Goal: Information Seeking & Learning: Learn about a topic

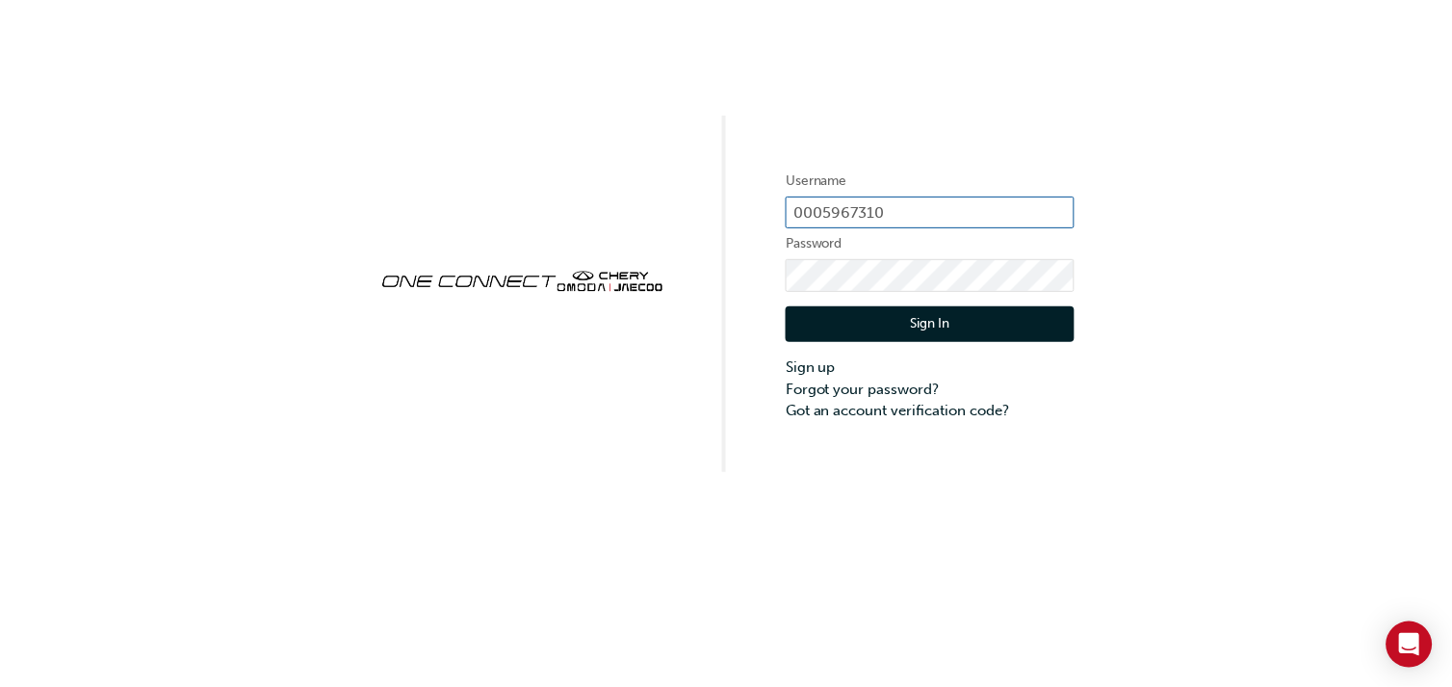
click at [930, 200] on input "0005967310" at bounding box center [930, 212] width 289 height 33
type input "0"
type input "cHAU1857"
click button "Sign In" at bounding box center [930, 324] width 289 height 37
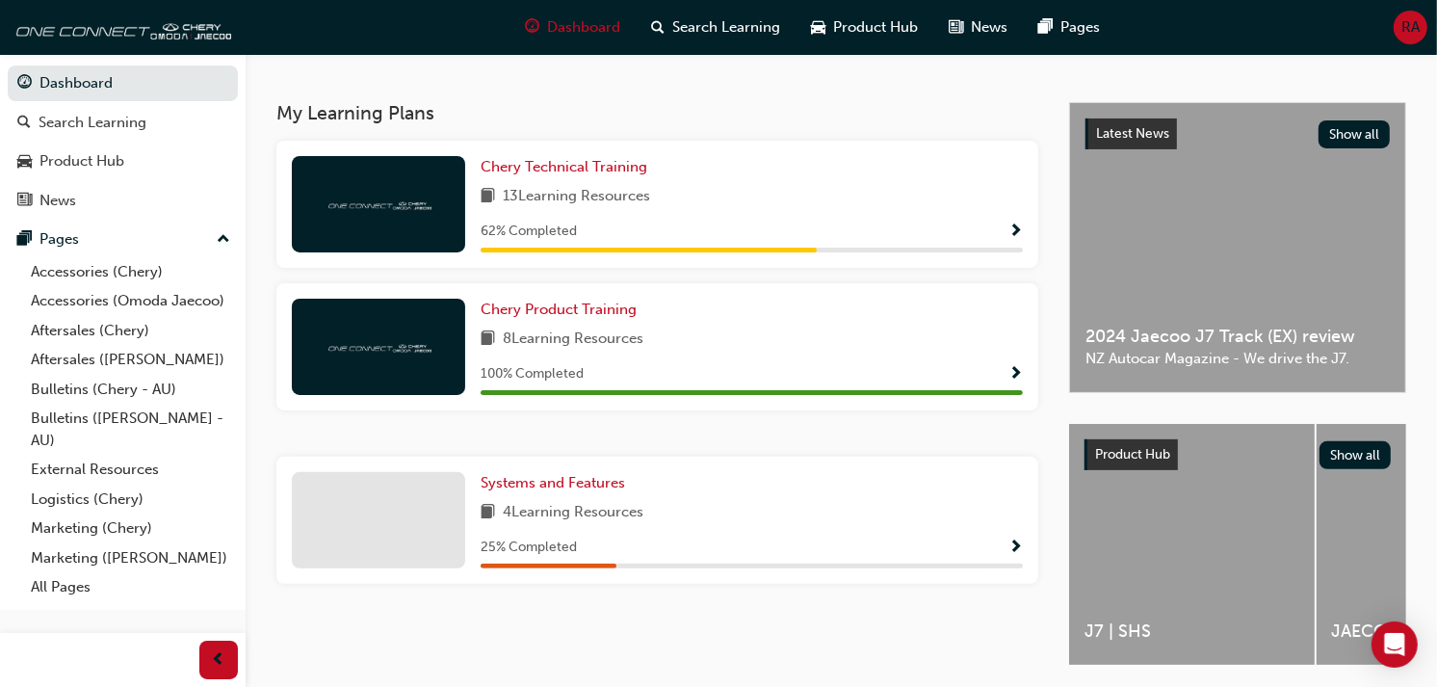
scroll to position [385, 0]
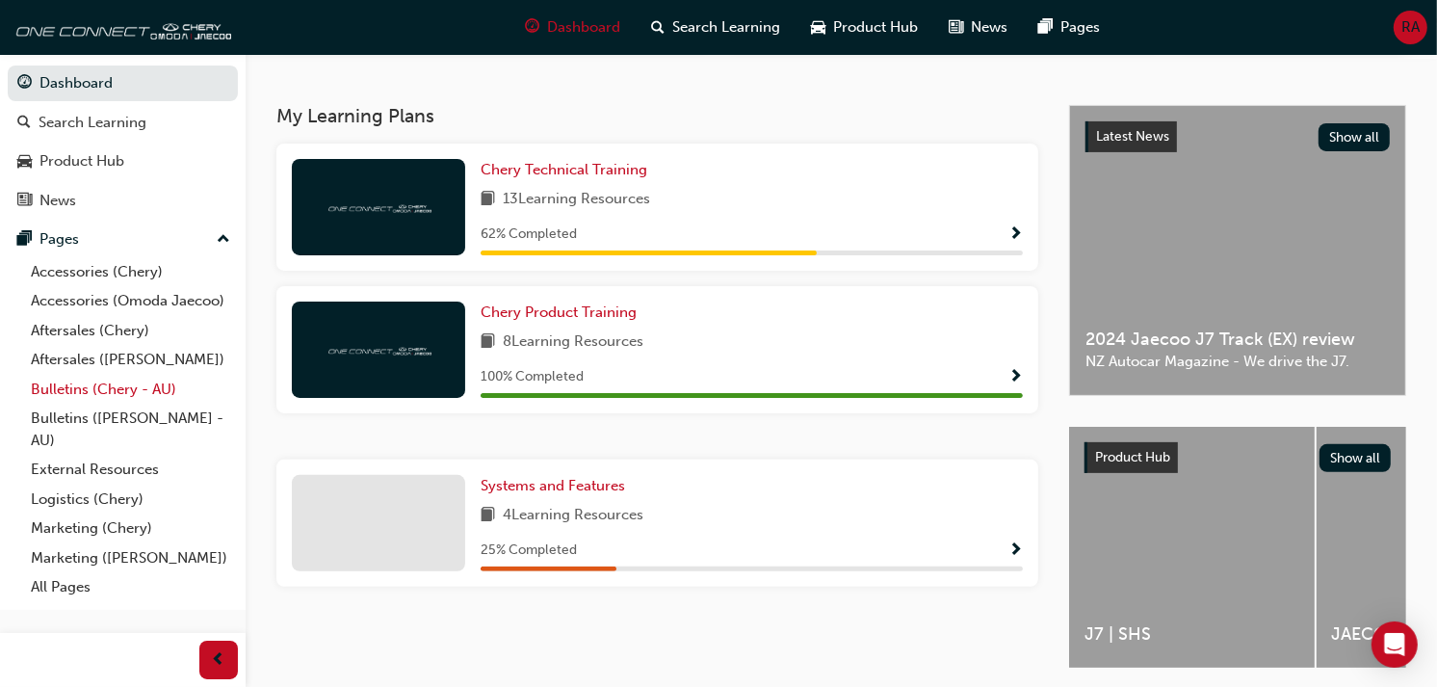
click at [100, 395] on link "Bulletins (Chery - AU)" at bounding box center [130, 390] width 215 height 30
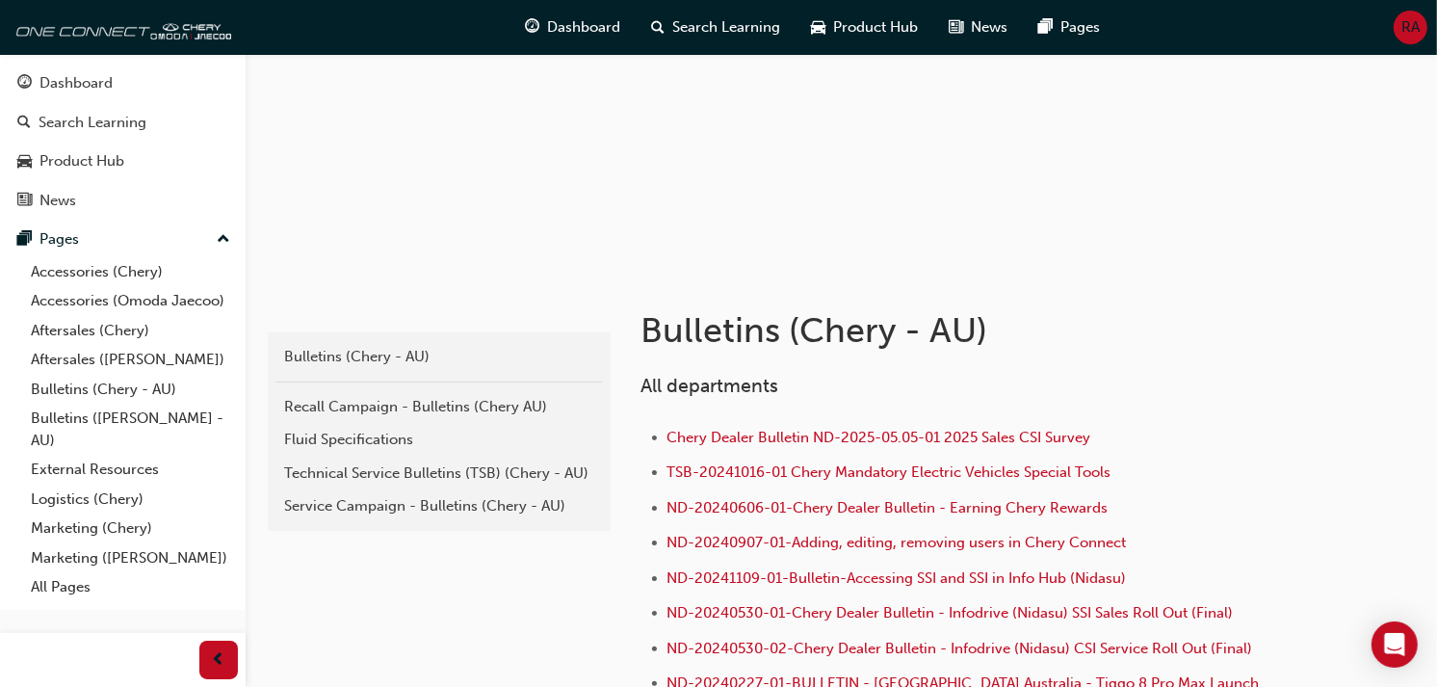
scroll to position [170, 0]
click at [410, 460] on div "Technical Service Bulletins (TSB) (Chery - AU)" at bounding box center [439, 471] width 308 height 22
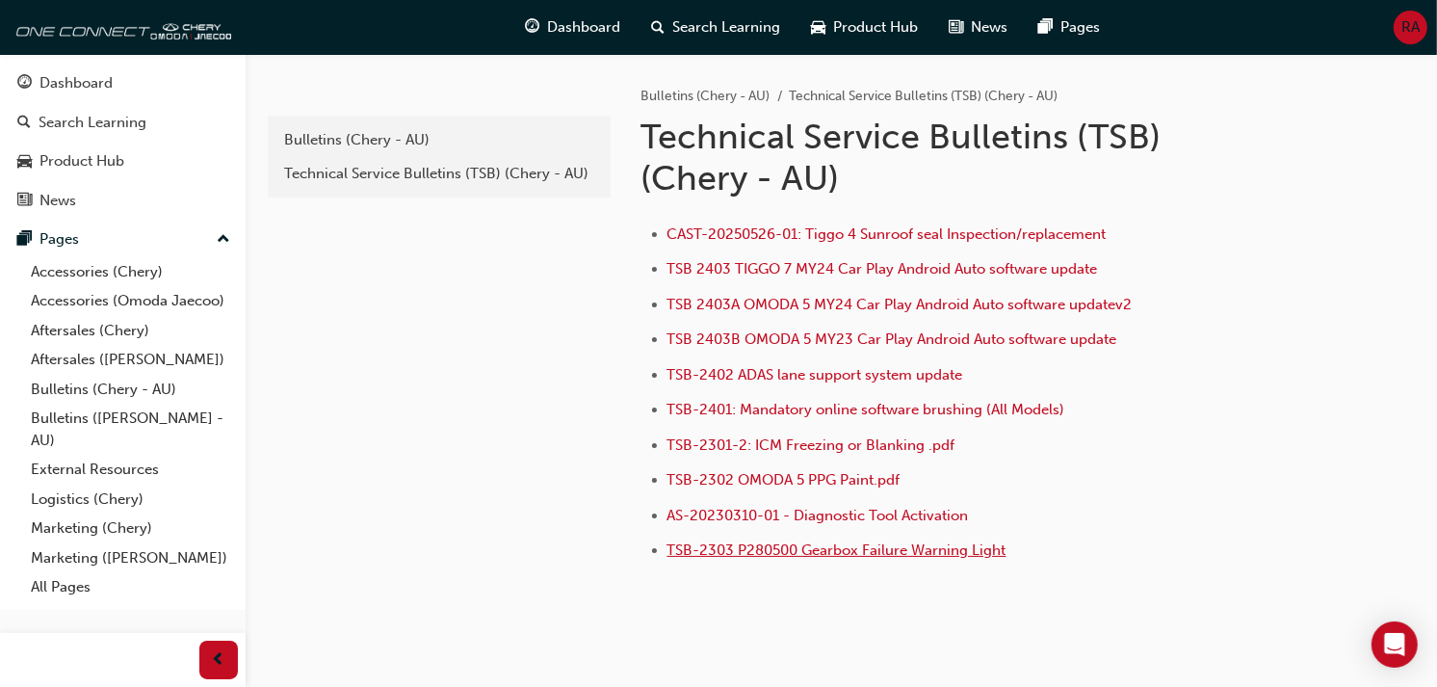
click at [801, 555] on span "TSB-2303 P280500 Gearbox Failure Warning Light" at bounding box center [836, 549] width 339 height 17
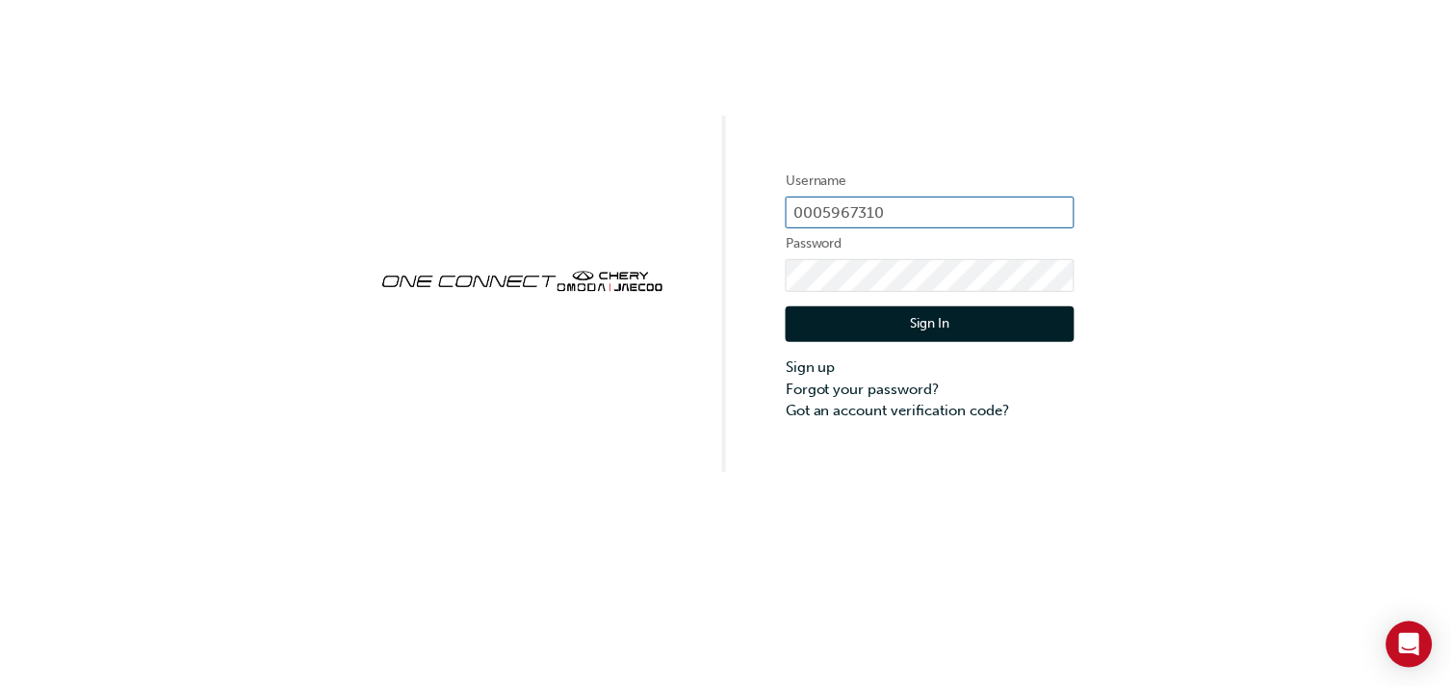
click at [882, 210] on input "0005967310" at bounding box center [930, 212] width 289 height 33
type input "0"
type input "cHAU1857"
click button "Sign In" at bounding box center [930, 324] width 289 height 37
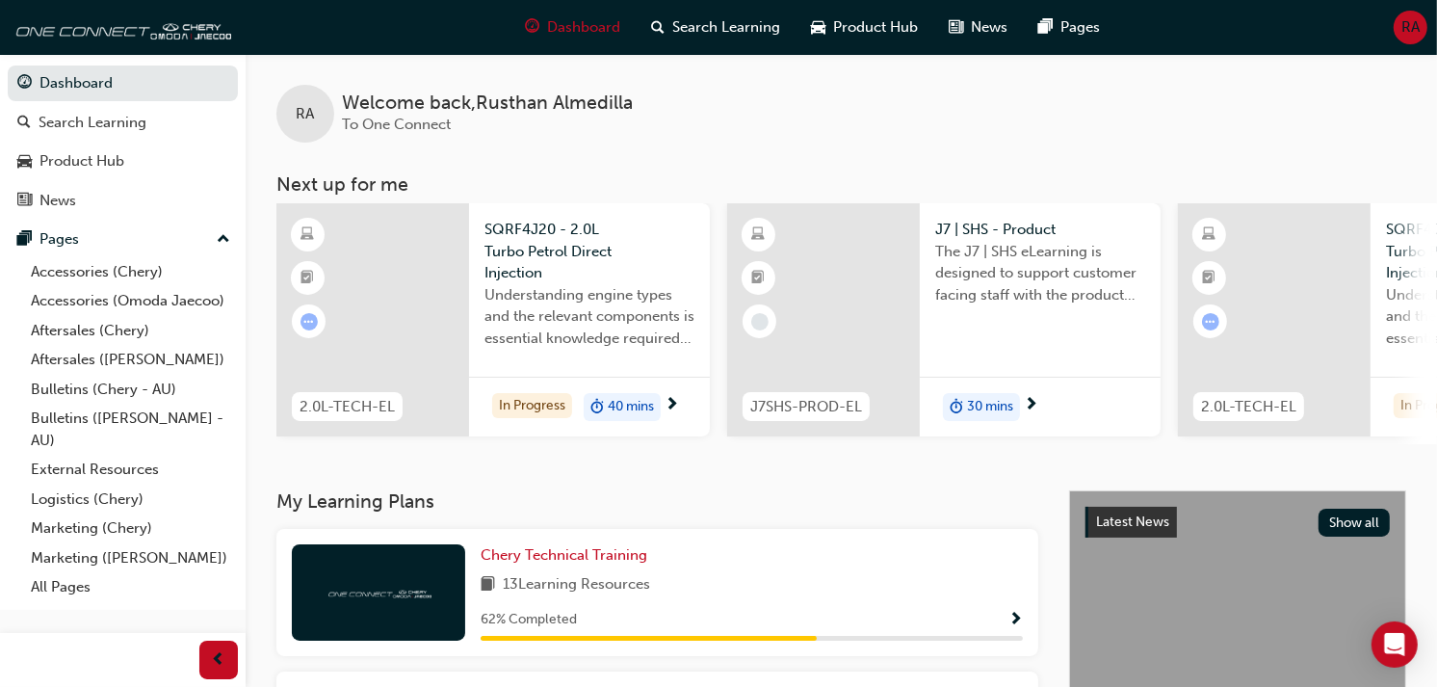
click at [859, 597] on div "13 Learning Resources" at bounding box center [752, 585] width 542 height 24
click at [1013, 616] on span "Show Progress" at bounding box center [1015, 620] width 14 height 17
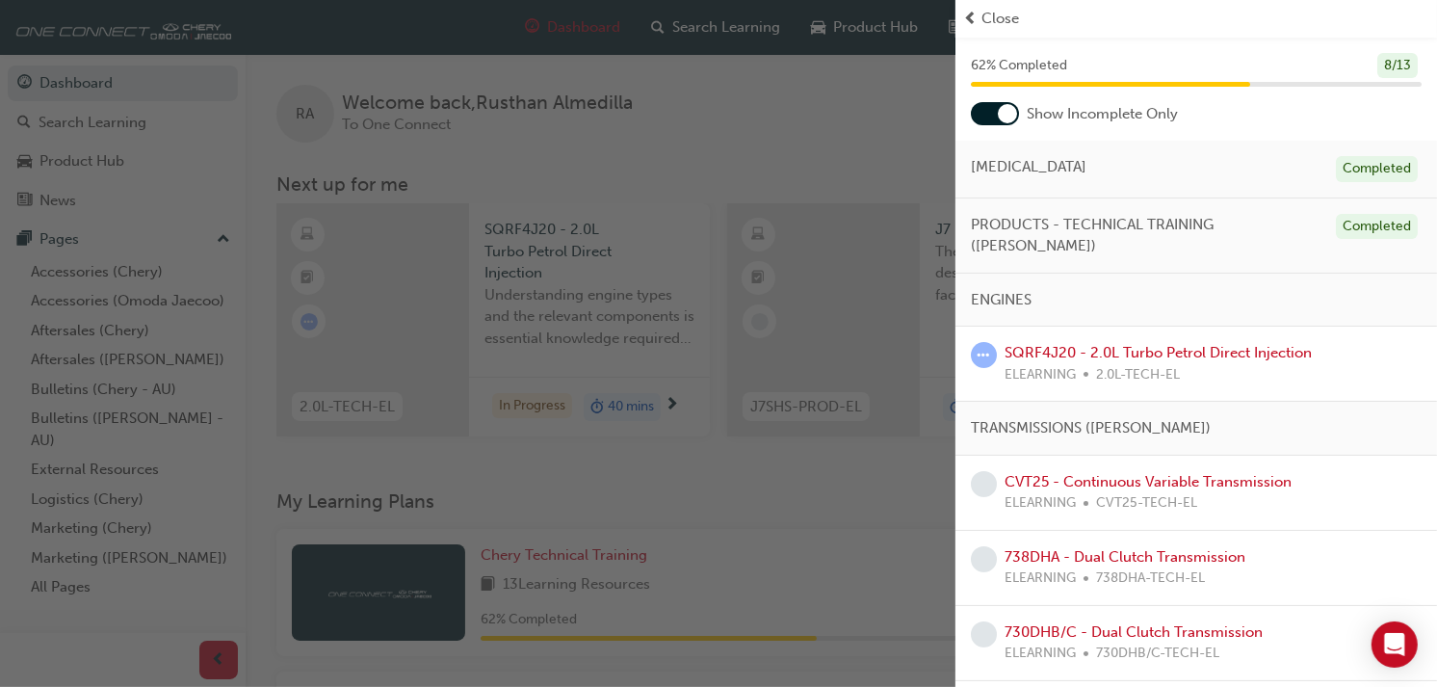
scroll to position [51, 0]
click at [1101, 346] on link "SQRF4J20 - 2.0L Turbo Petrol Direct Injection" at bounding box center [1158, 354] width 307 height 17
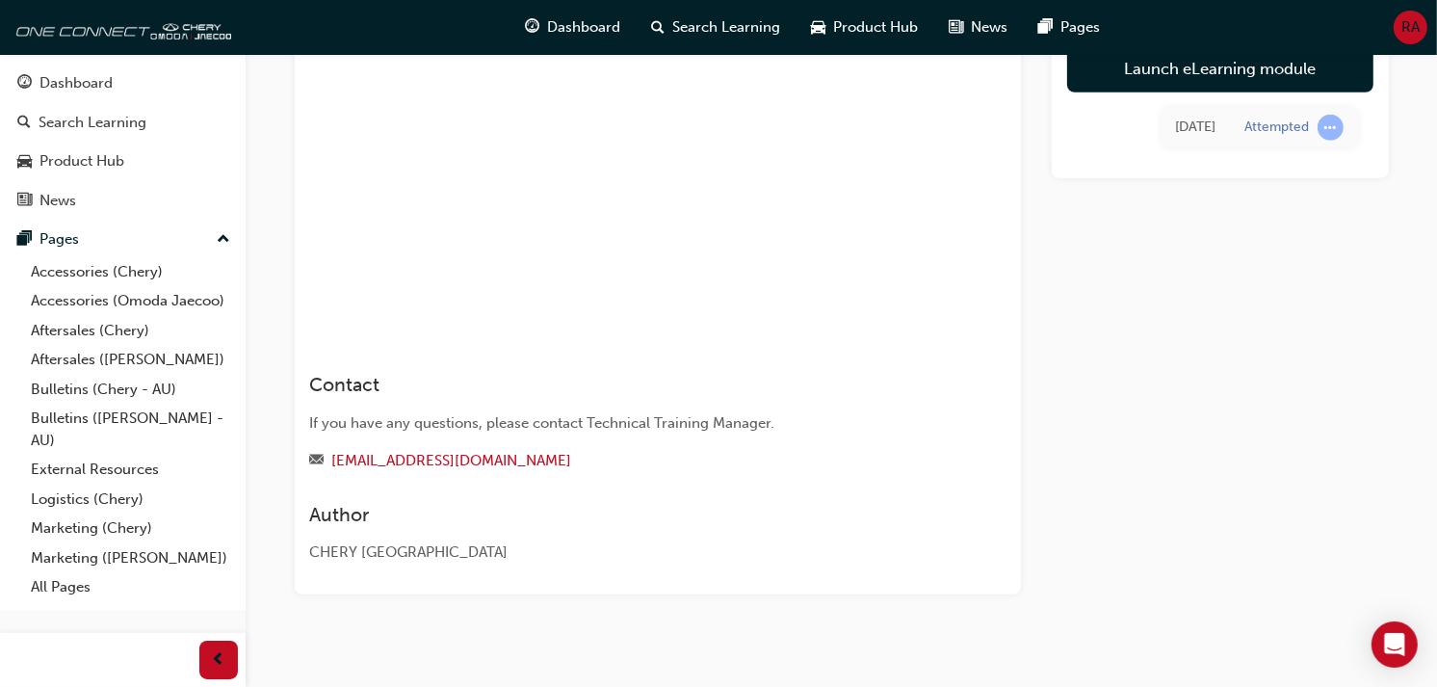
scroll to position [1089, 0]
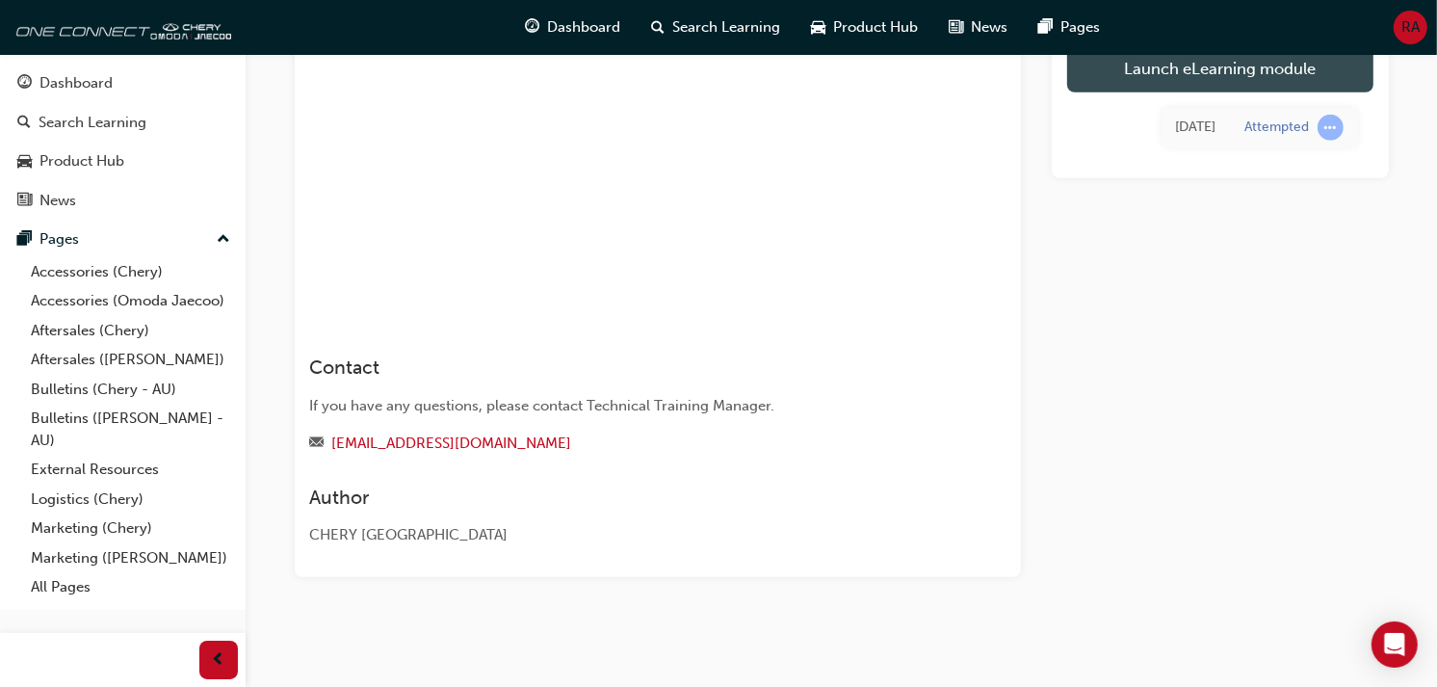
click at [1224, 81] on link "Launch eLearning module" at bounding box center [1220, 68] width 306 height 48
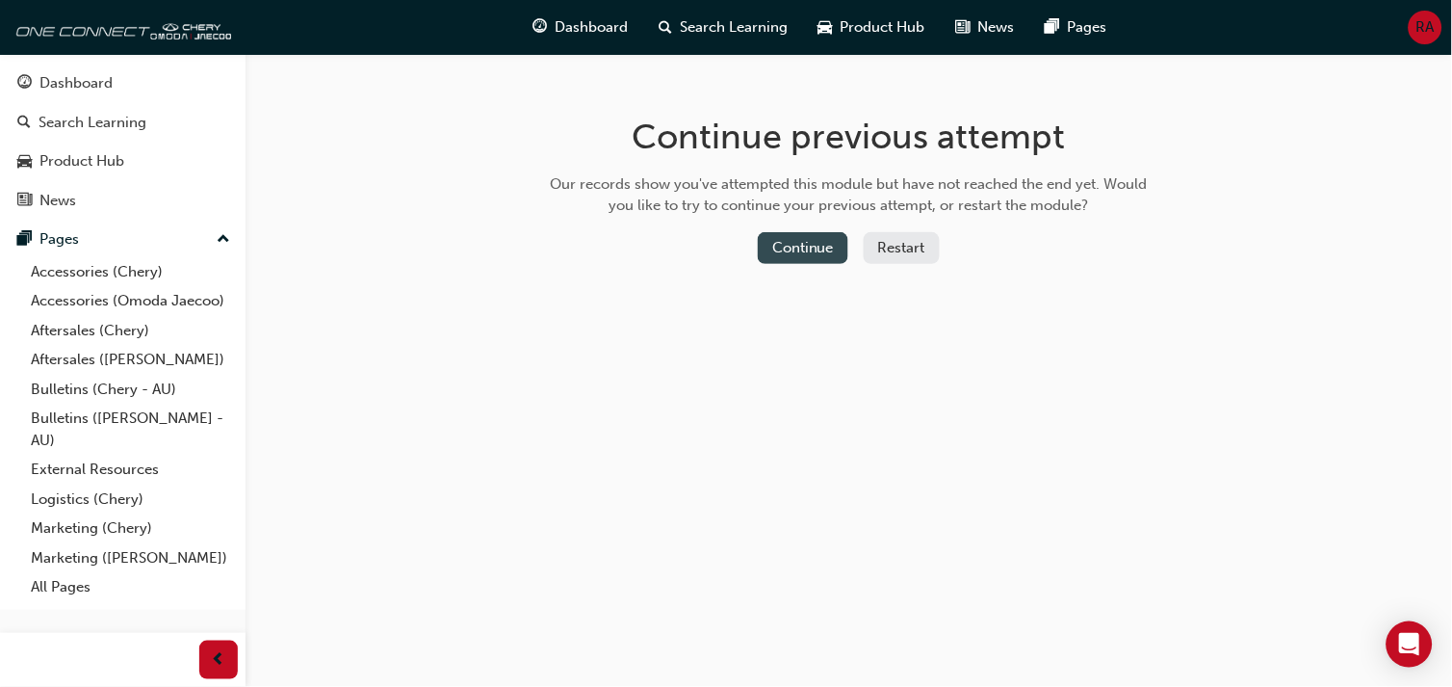
click at [830, 241] on button "Continue" at bounding box center [803, 248] width 91 height 32
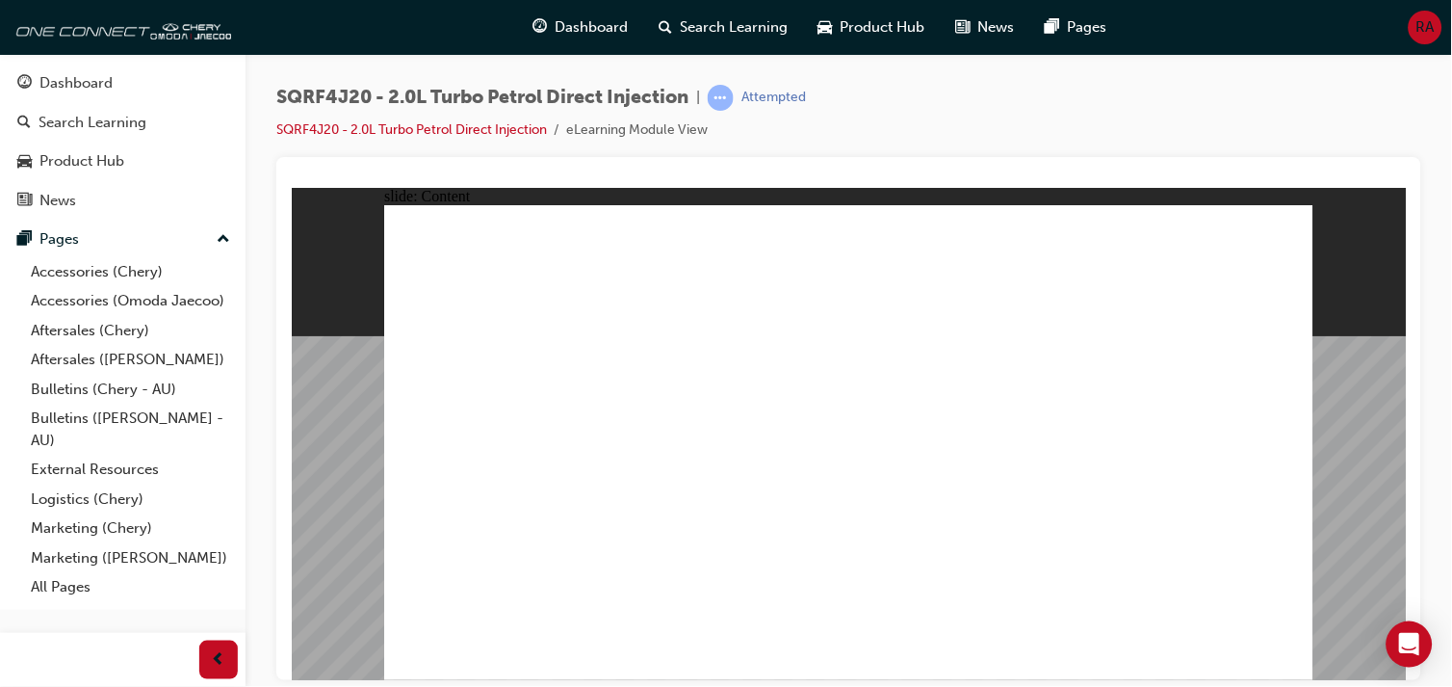
drag, startPoint x: 1295, startPoint y: 661, endPoint x: 1281, endPoint y: 655, distance: 15.6
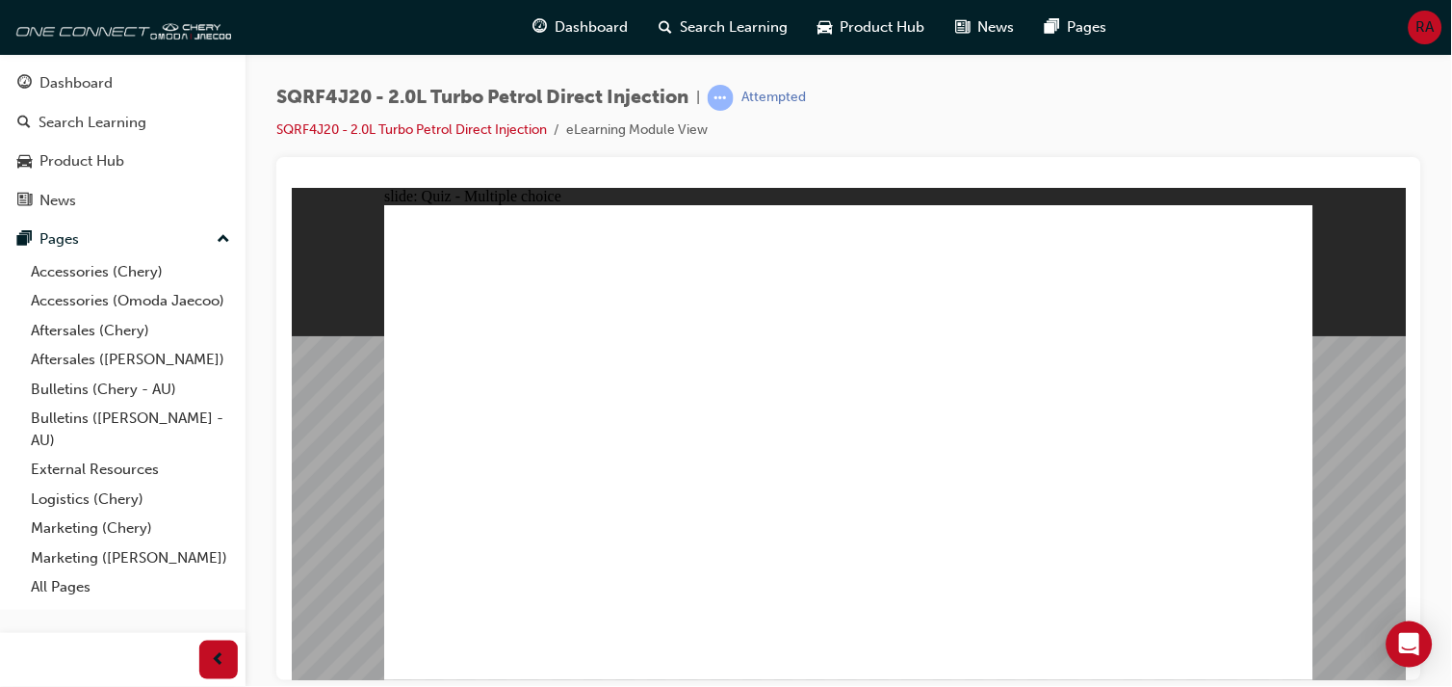
radio input "true"
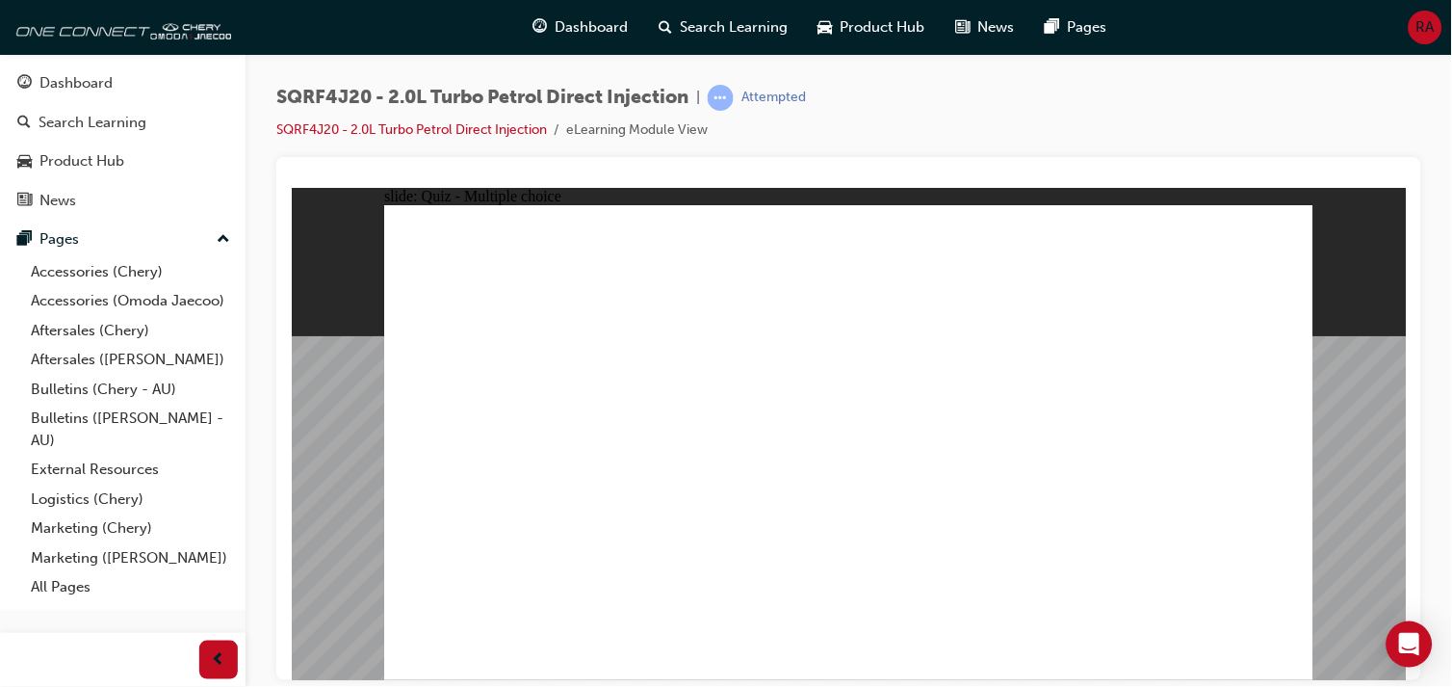
radio input "true"
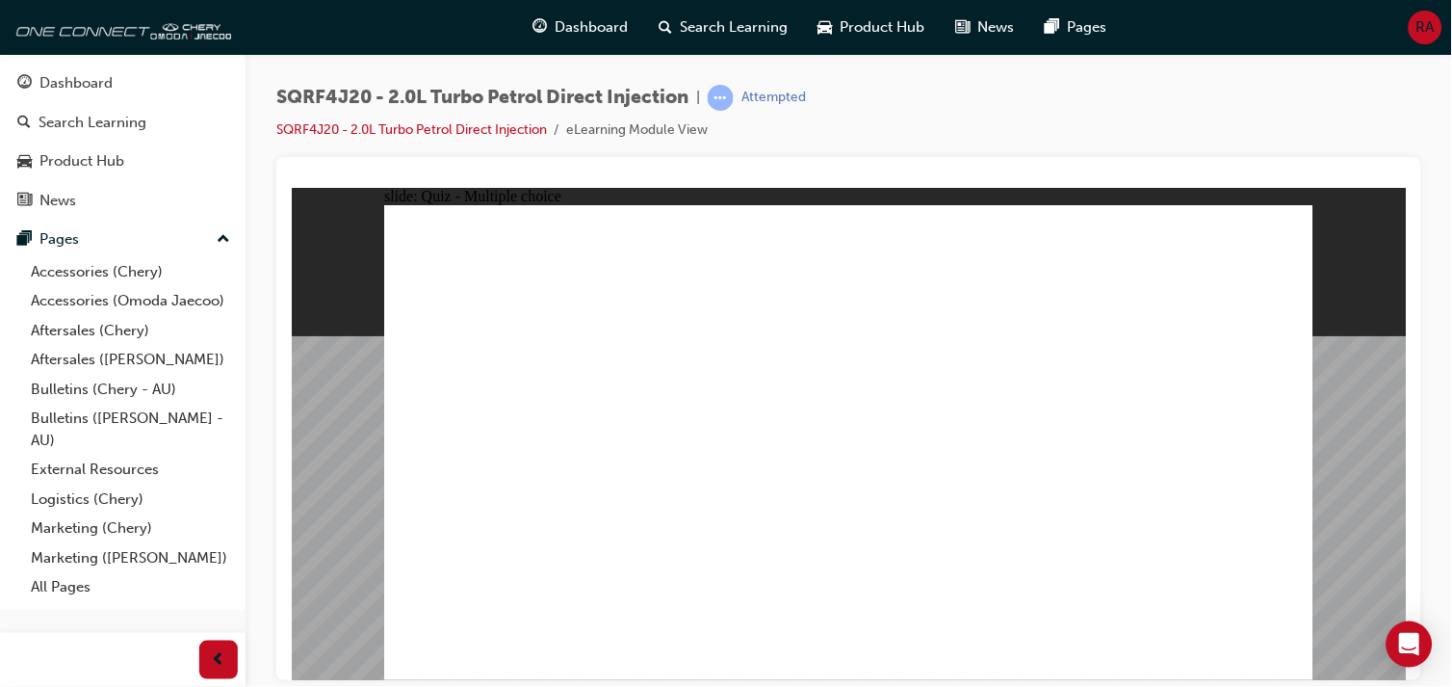
radio input "true"
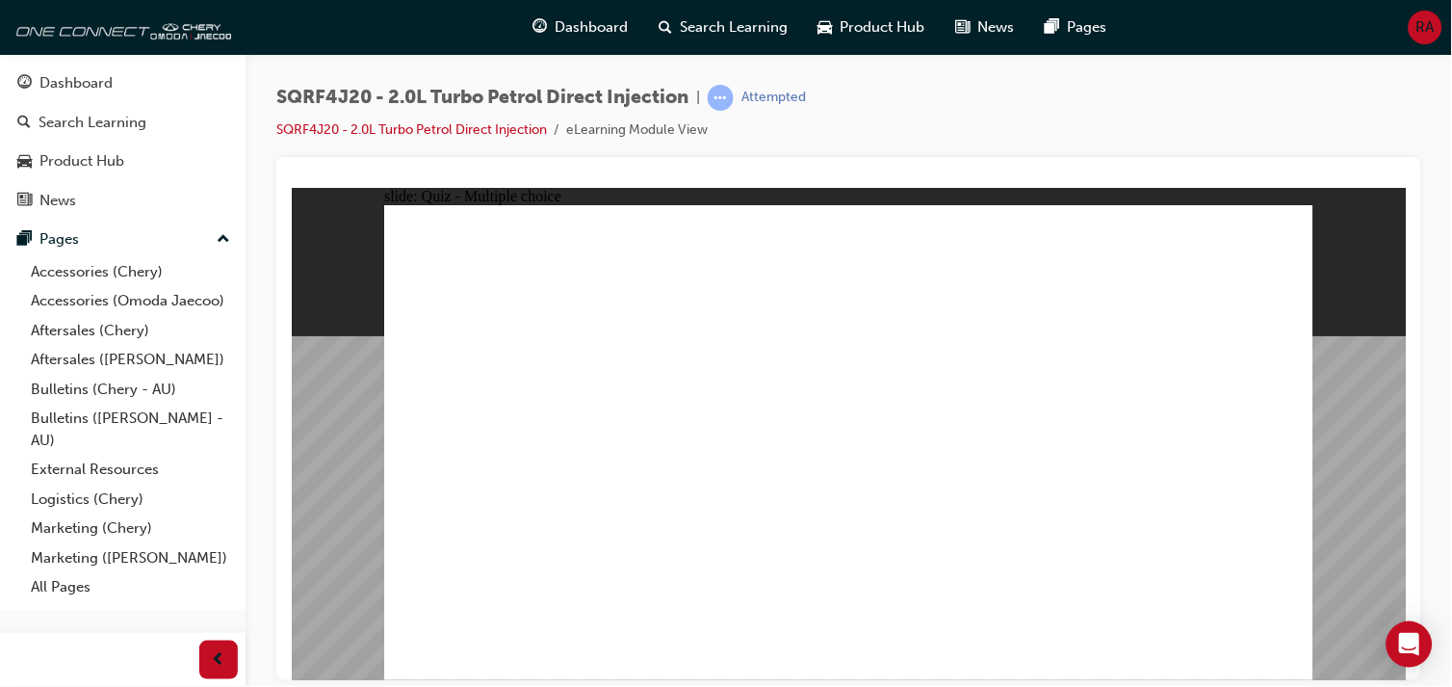
radio input "true"
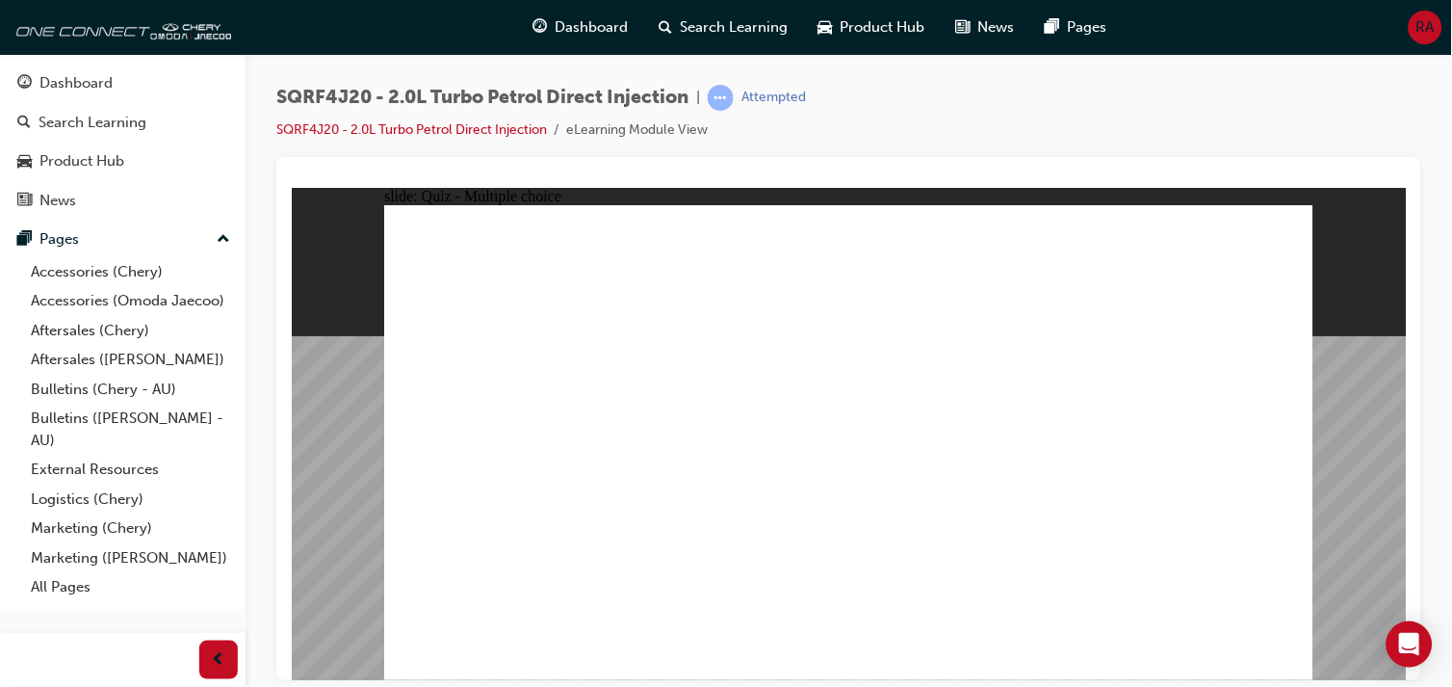
radio input "true"
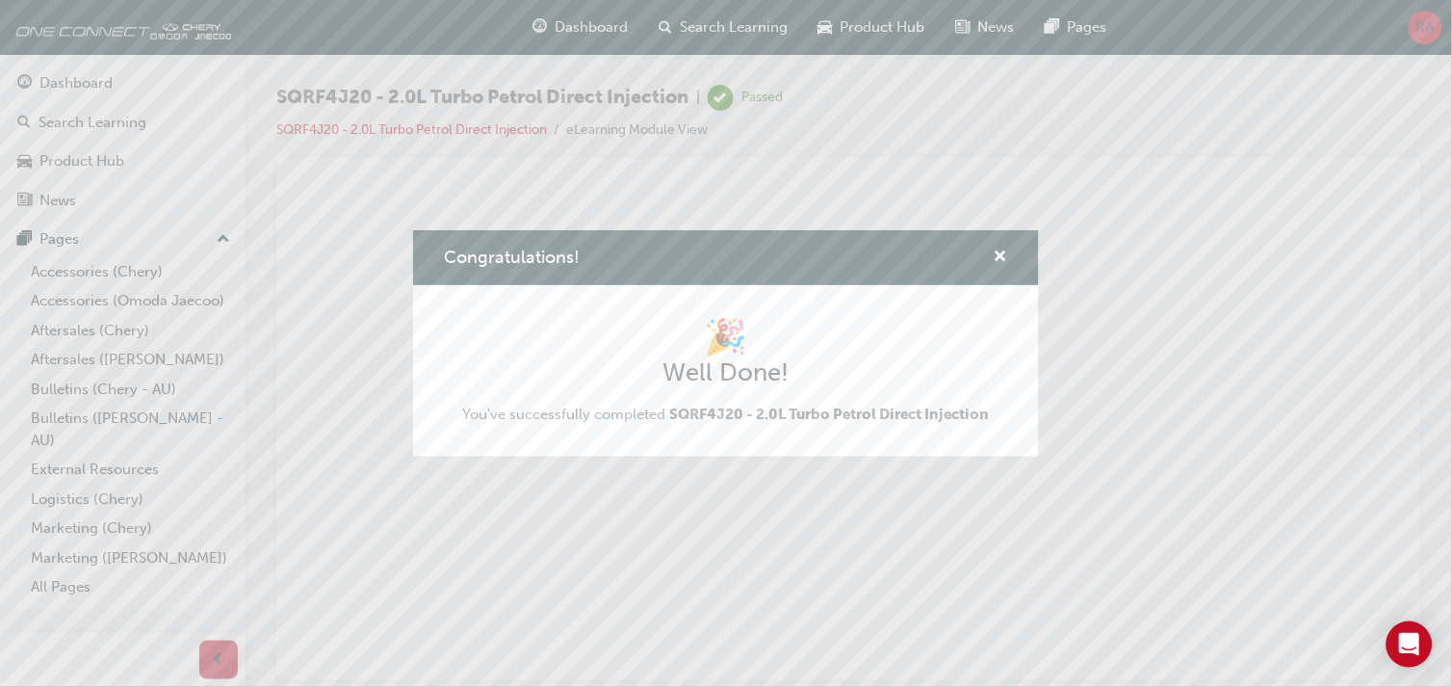
click at [989, 257] on div "Congratulations!" at bounding box center [994, 258] width 30 height 24
click at [998, 257] on span "cross-icon" at bounding box center [1001, 257] width 14 height 17
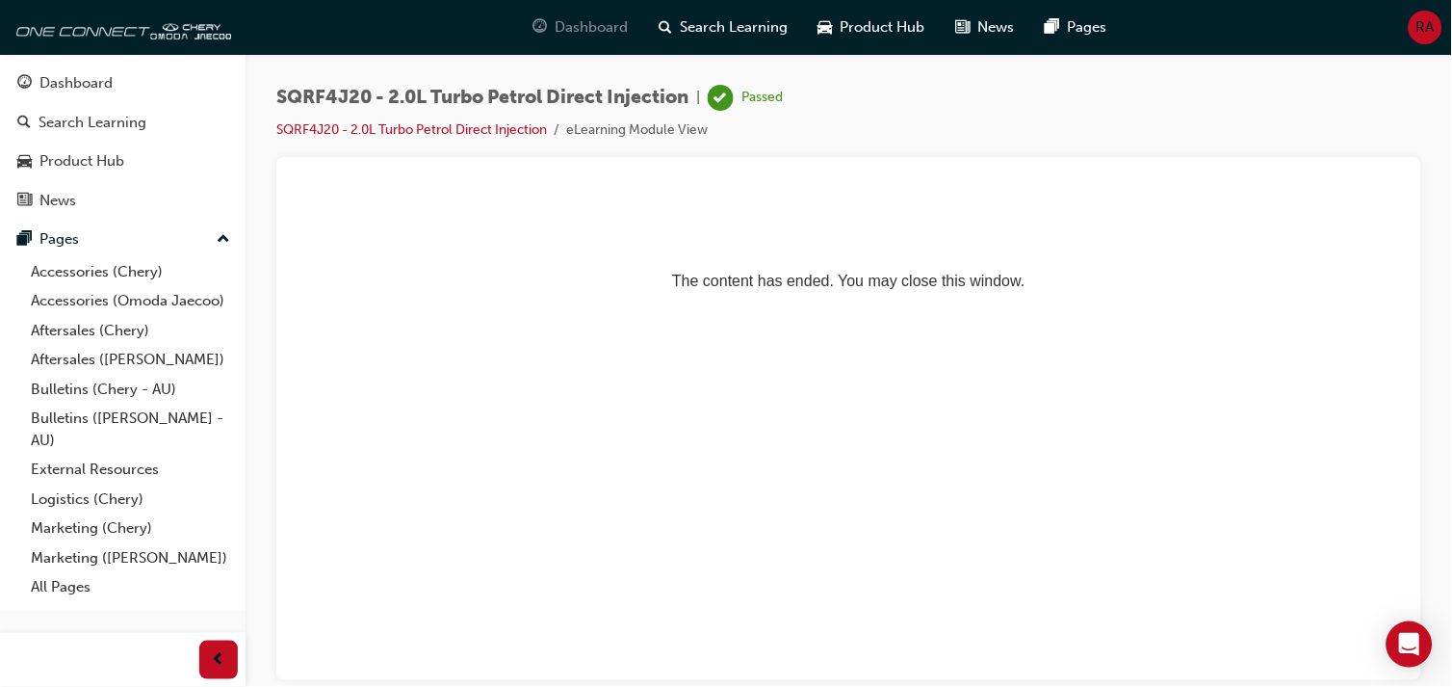
click at [593, 33] on span "Dashboard" at bounding box center [591, 27] width 73 height 22
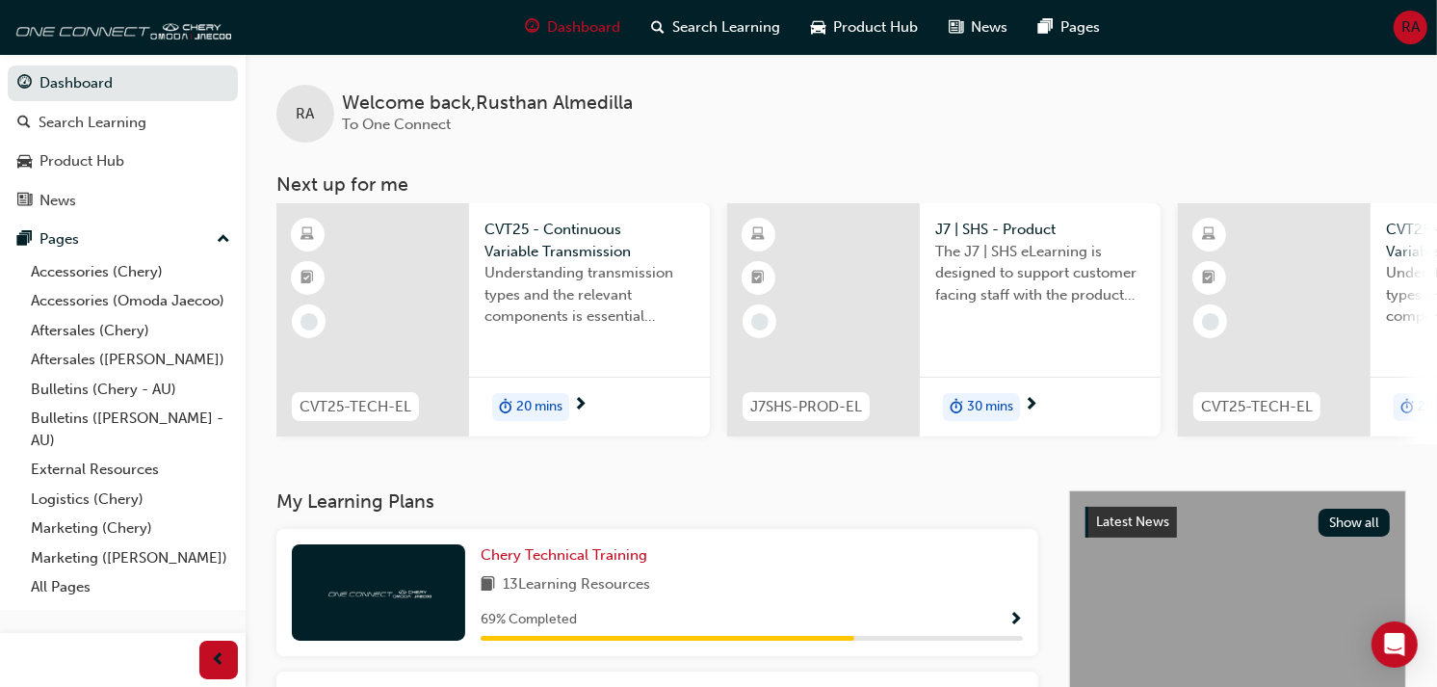
click at [1017, 617] on span "Show Progress" at bounding box center [1015, 620] width 14 height 17
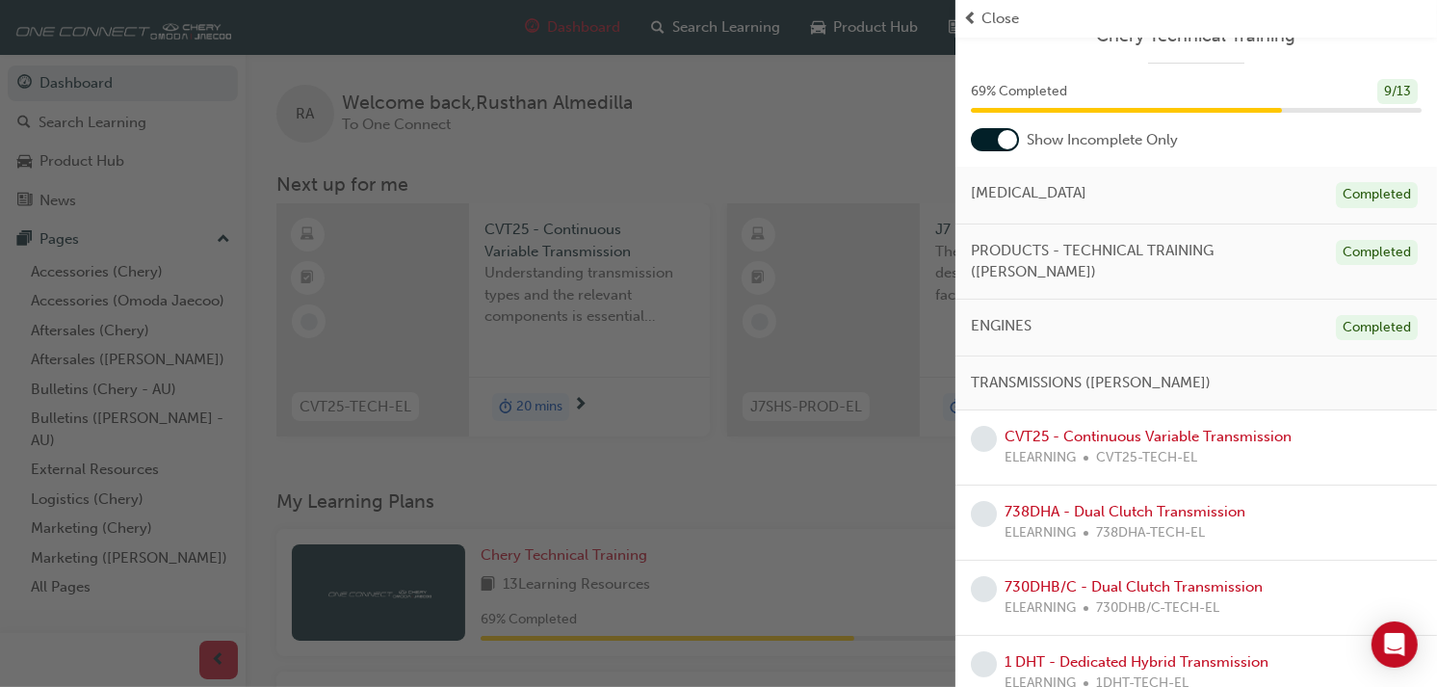
scroll to position [33, 0]
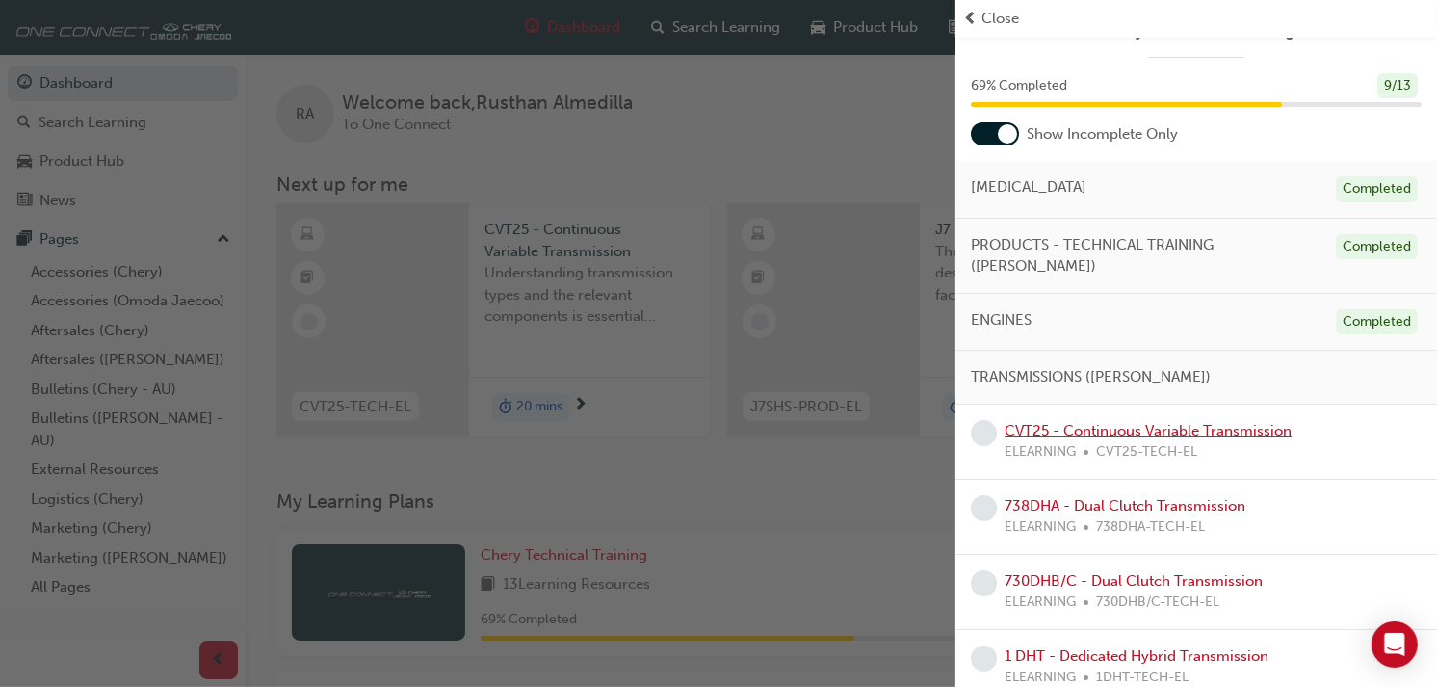
click at [1109, 422] on link "CVT25 - Continuous Variable Transmission" at bounding box center [1148, 430] width 287 height 17
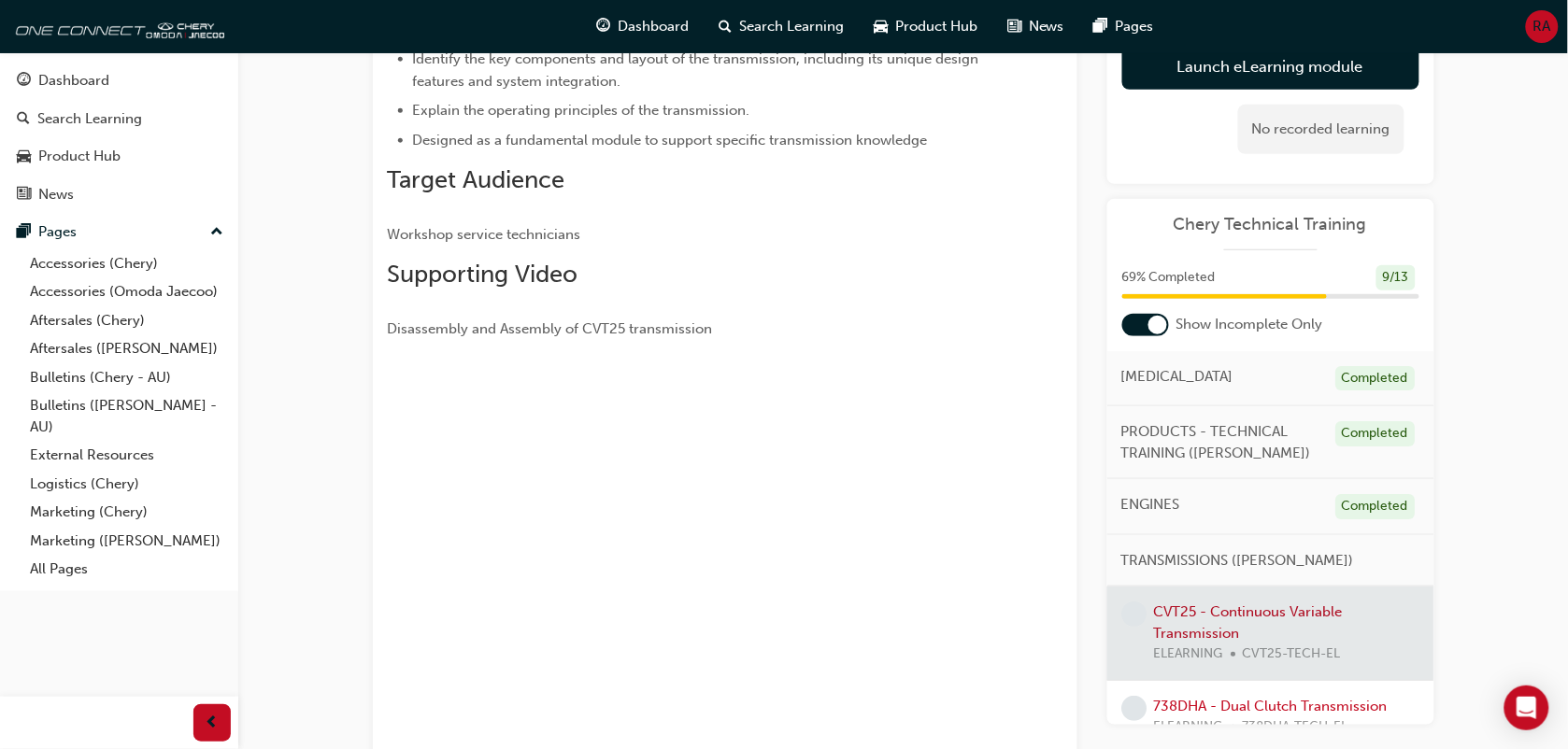
scroll to position [244, 0]
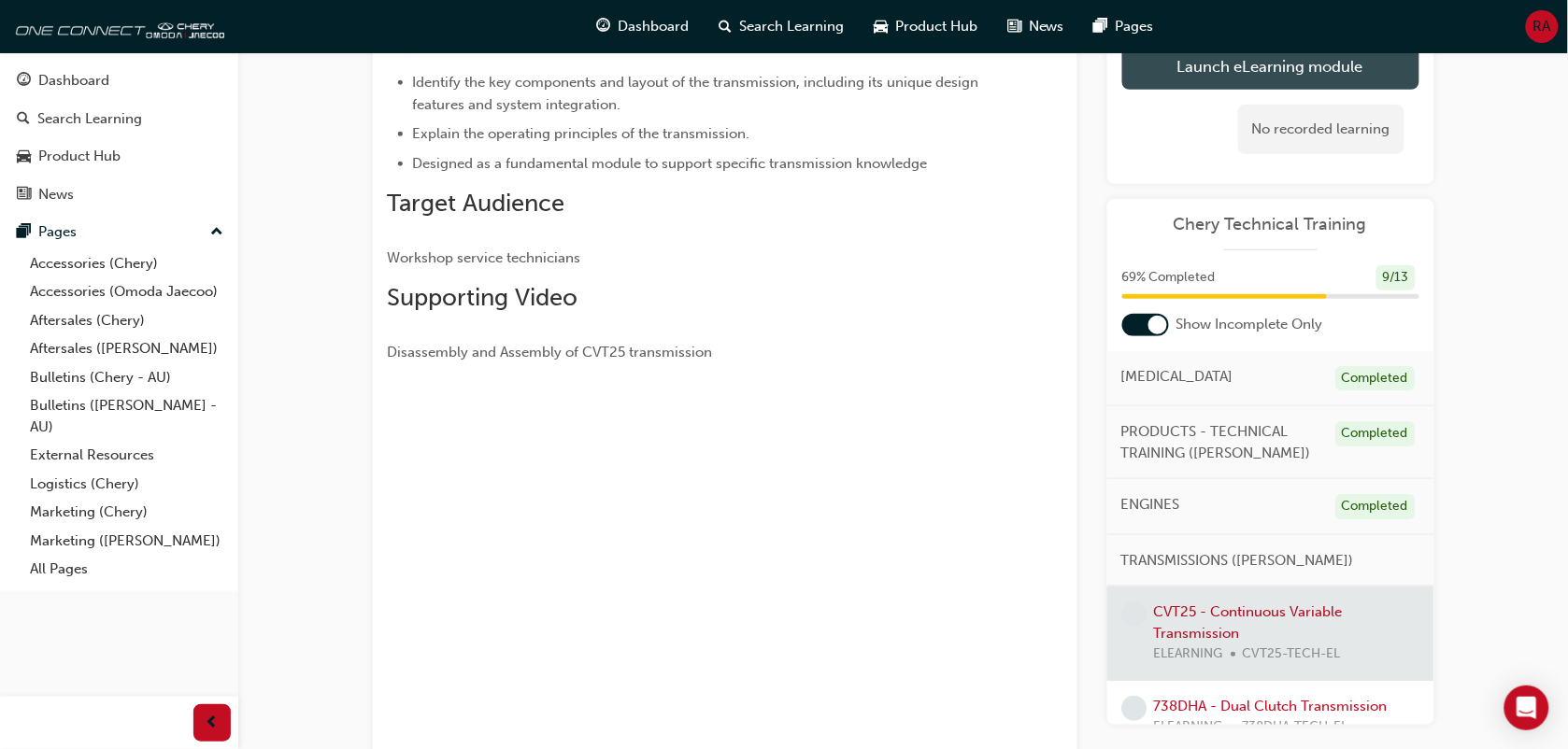
click at [1268, 68] on link "Launch eLearning module" at bounding box center [1271, 66] width 297 height 47
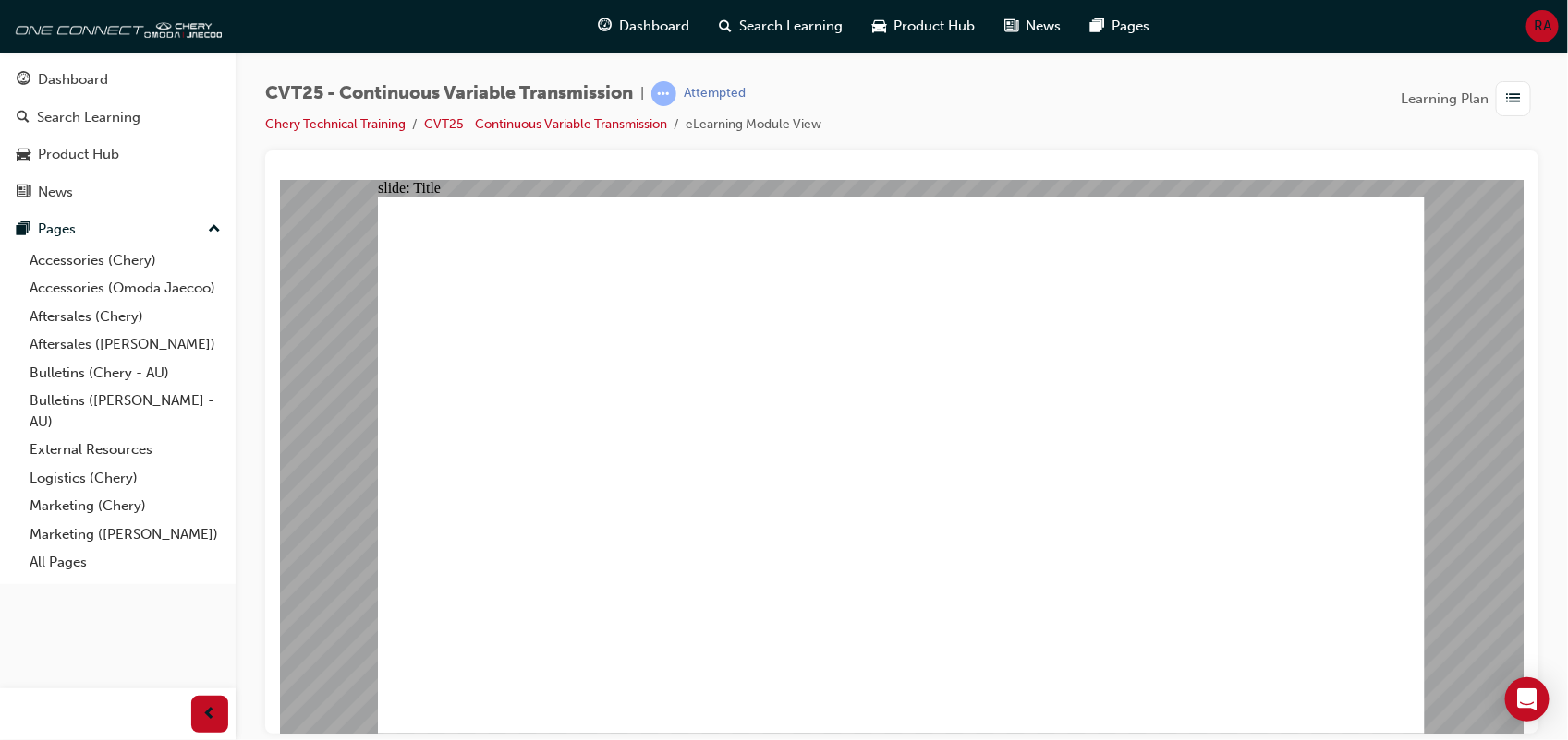
click at [1253, 15] on span "RA" at bounding box center [1542, 26] width 17 height 21
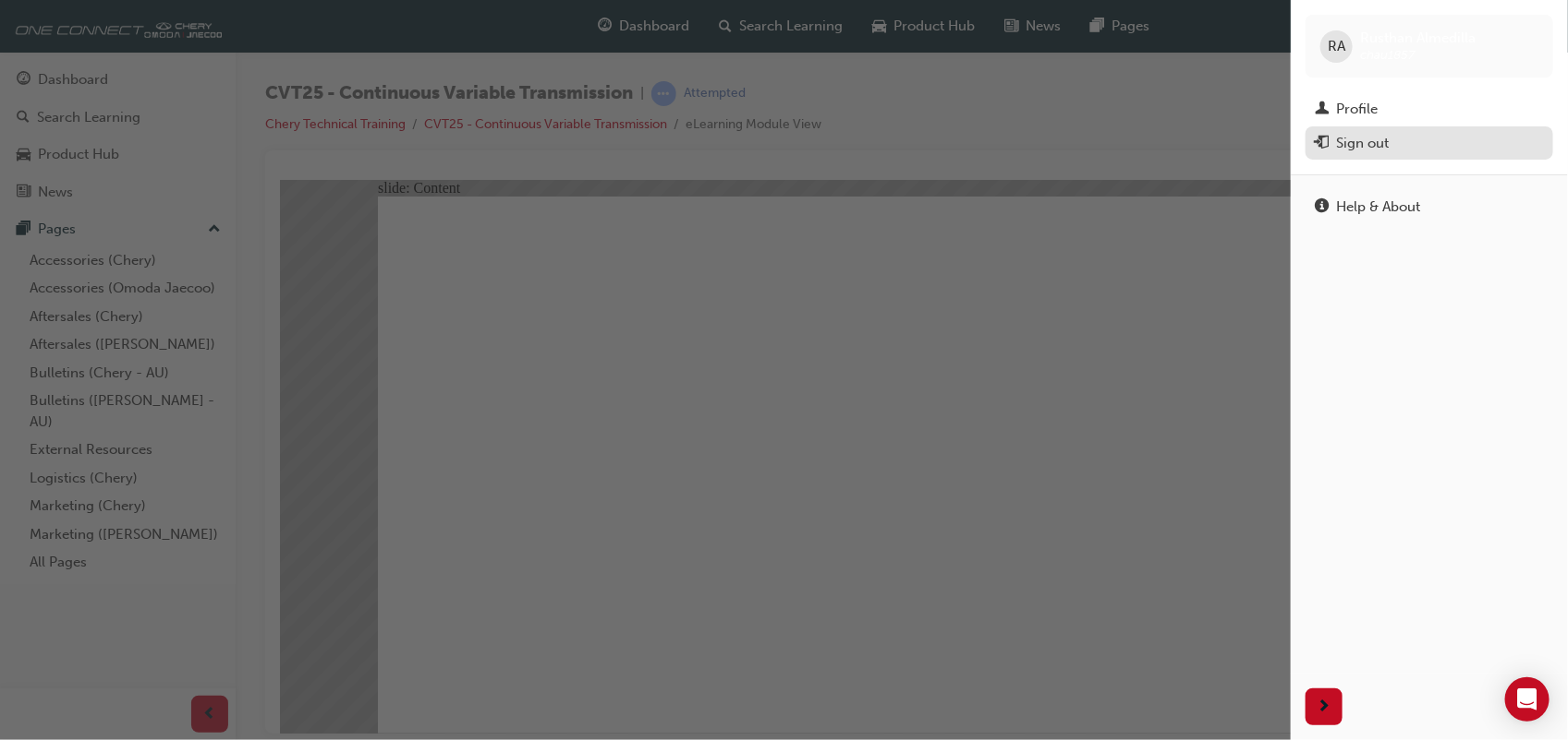
click at [1253, 144] on div "Sign out" at bounding box center [1362, 144] width 53 height 21
